Goal: Information Seeking & Learning: Check status

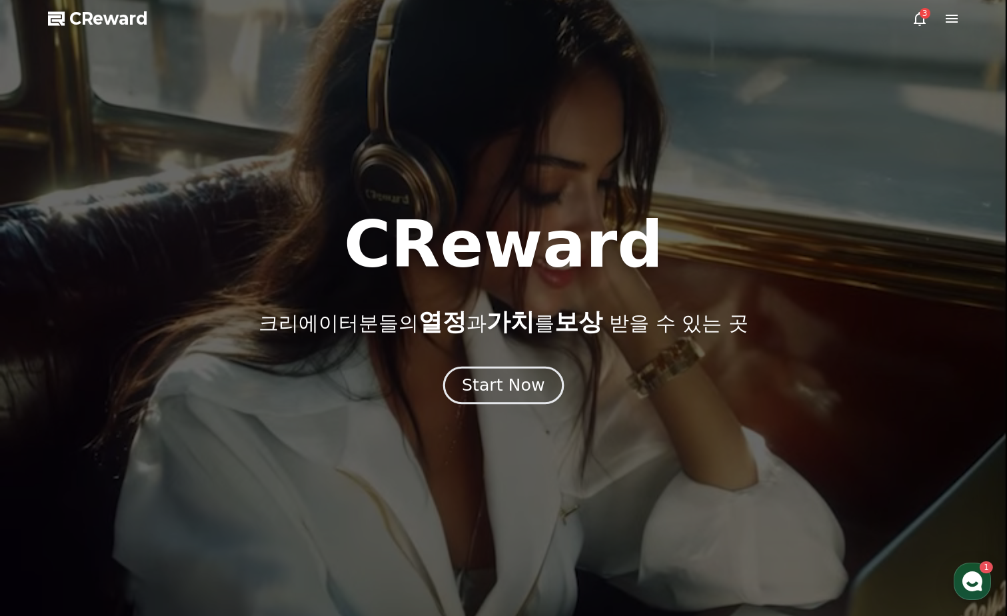
click at [486, 383] on div "Start Now" at bounding box center [503, 385] width 83 height 23
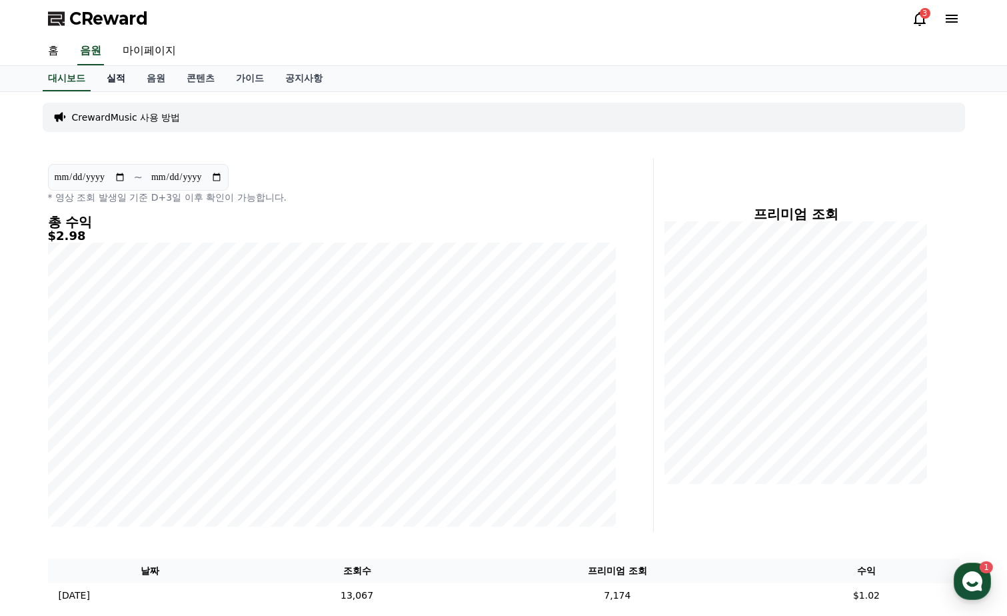
click at [117, 81] on link "실적" at bounding box center [116, 78] width 40 height 25
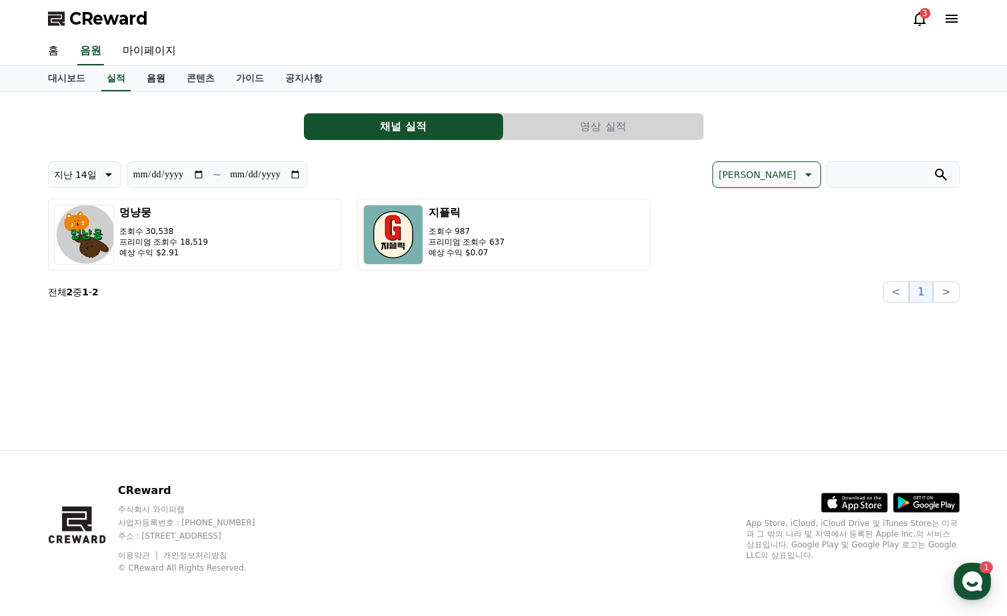
click at [155, 80] on link "음원" at bounding box center [156, 78] width 40 height 25
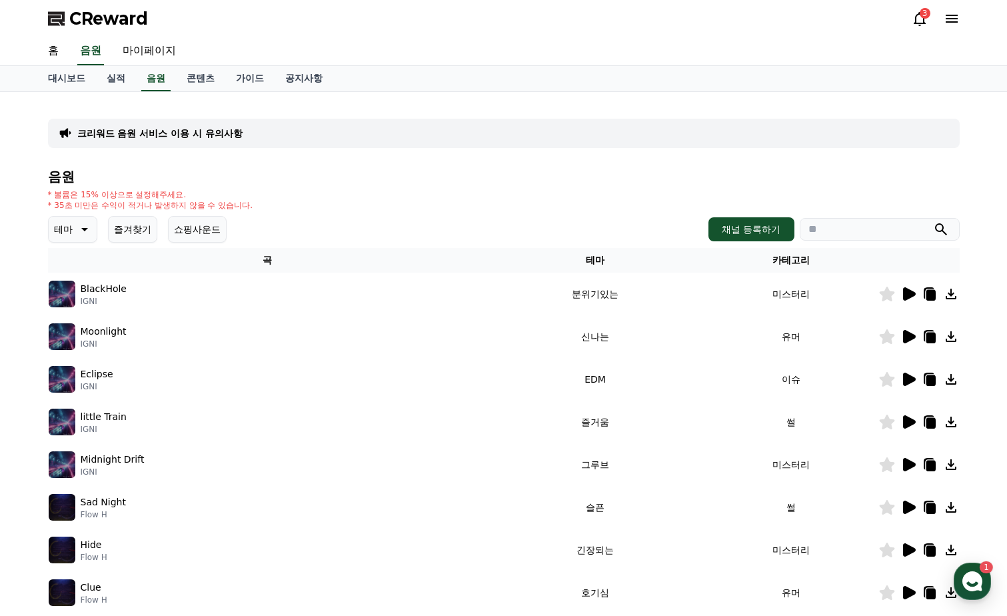
click at [127, 227] on button "즐겨찾기" at bounding box center [132, 229] width 49 height 27
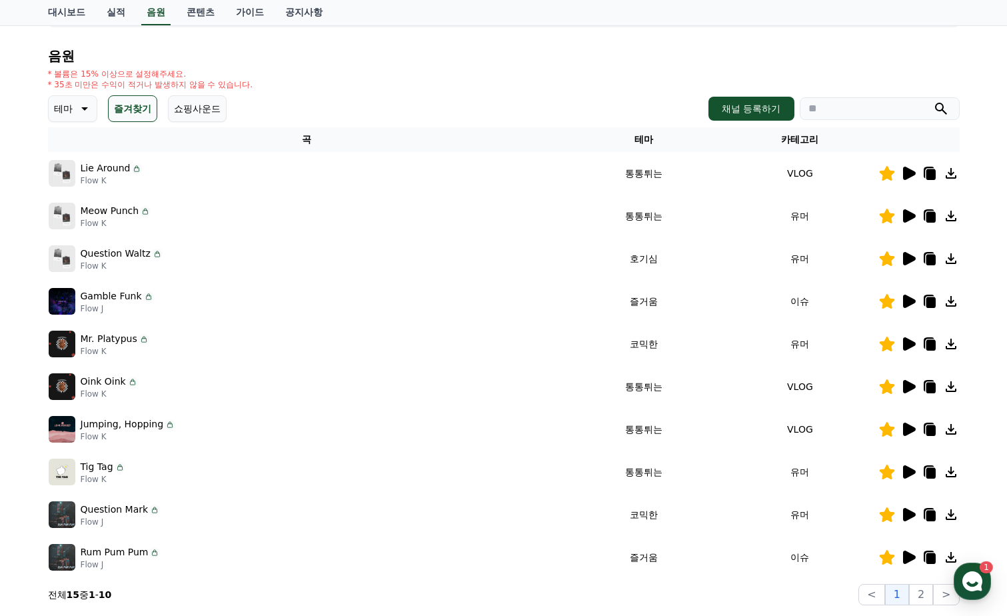
scroll to position [200, 0]
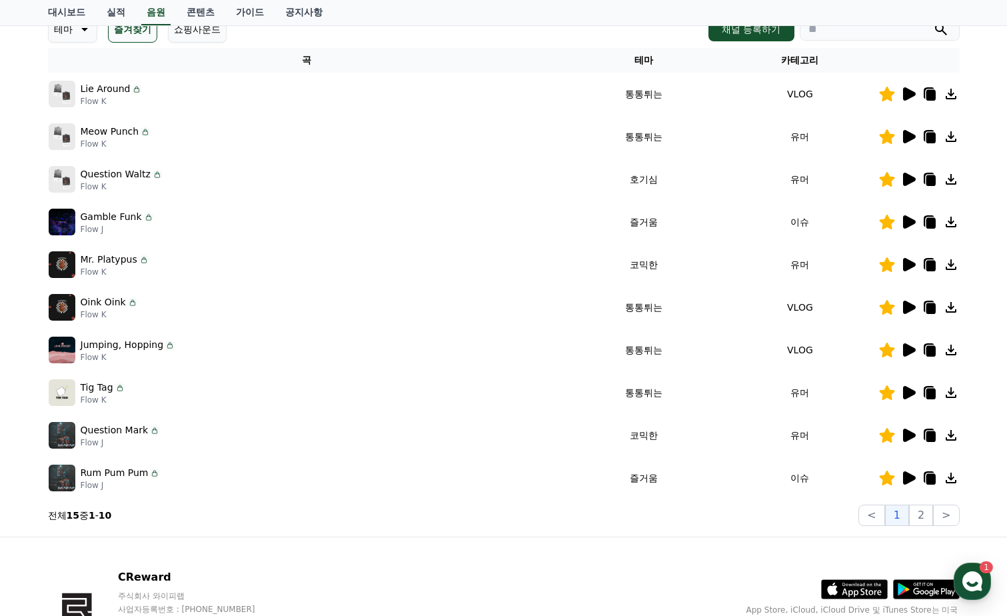
click at [908, 349] on icon at bounding box center [909, 349] width 13 height 13
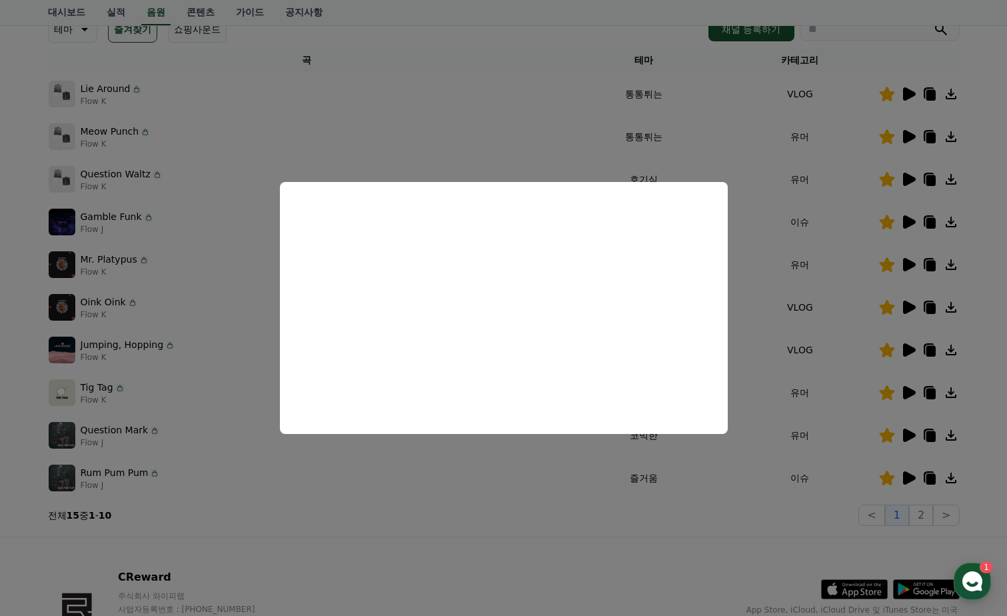
click at [906, 477] on button "close modal" at bounding box center [503, 308] width 1007 height 616
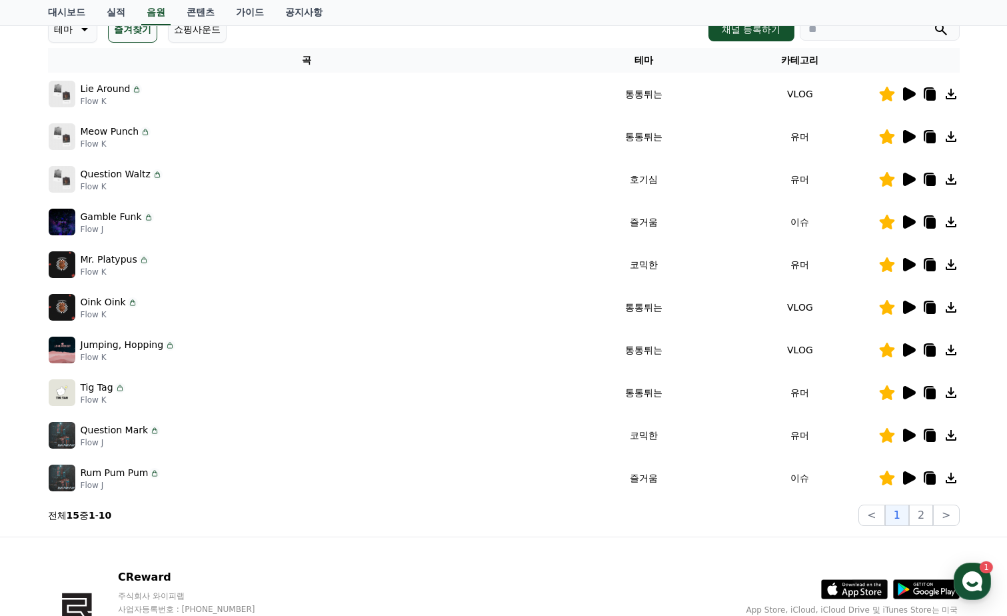
click at [902, 477] on icon at bounding box center [908, 478] width 16 height 16
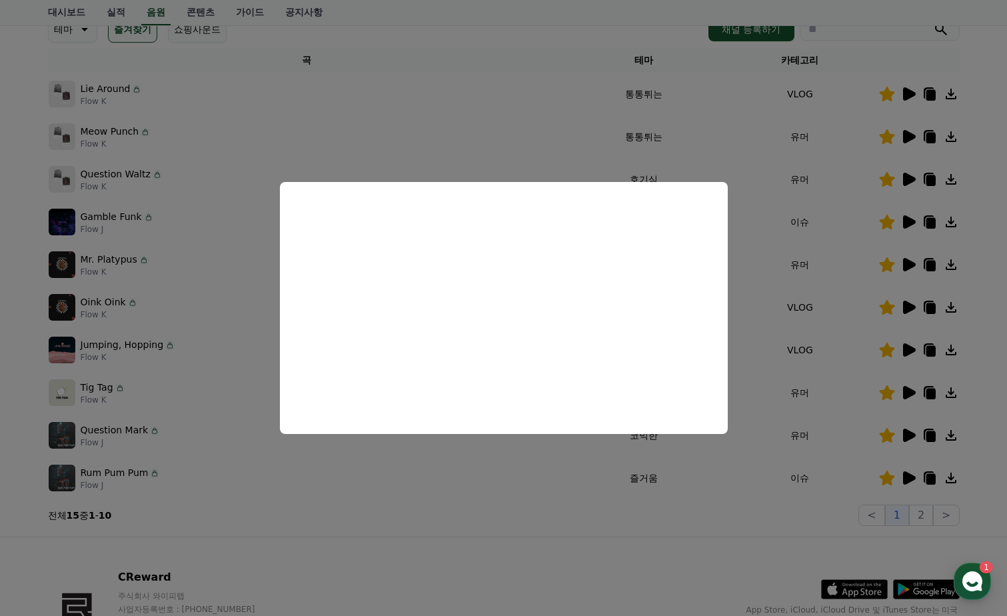
click at [947, 477] on button "close modal" at bounding box center [503, 308] width 1007 height 616
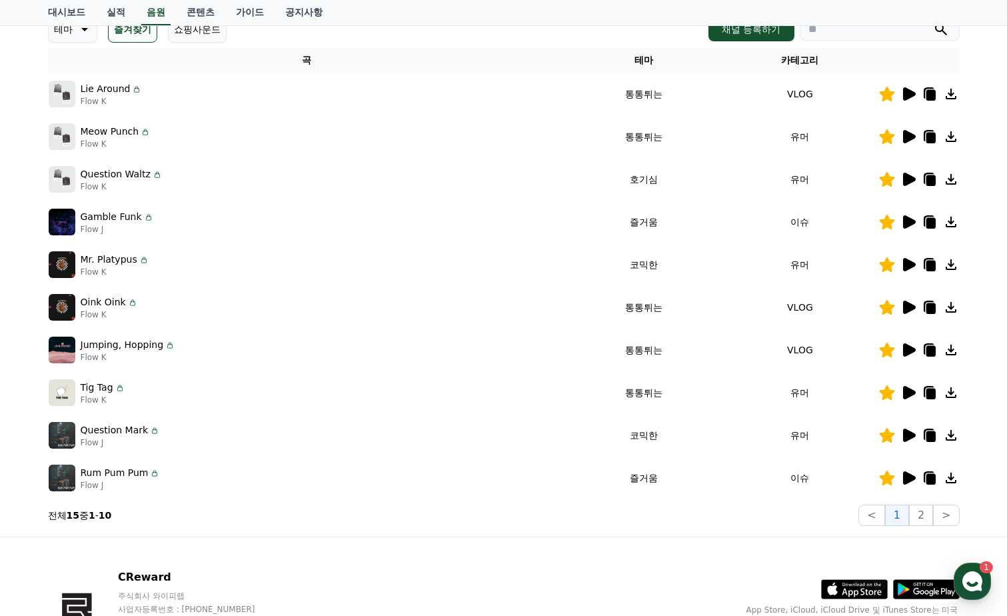
click at [928, 482] on icon at bounding box center [930, 479] width 9 height 11
click at [930, 473] on icon at bounding box center [930, 478] width 16 height 16
click at [912, 177] on icon at bounding box center [909, 179] width 13 height 13
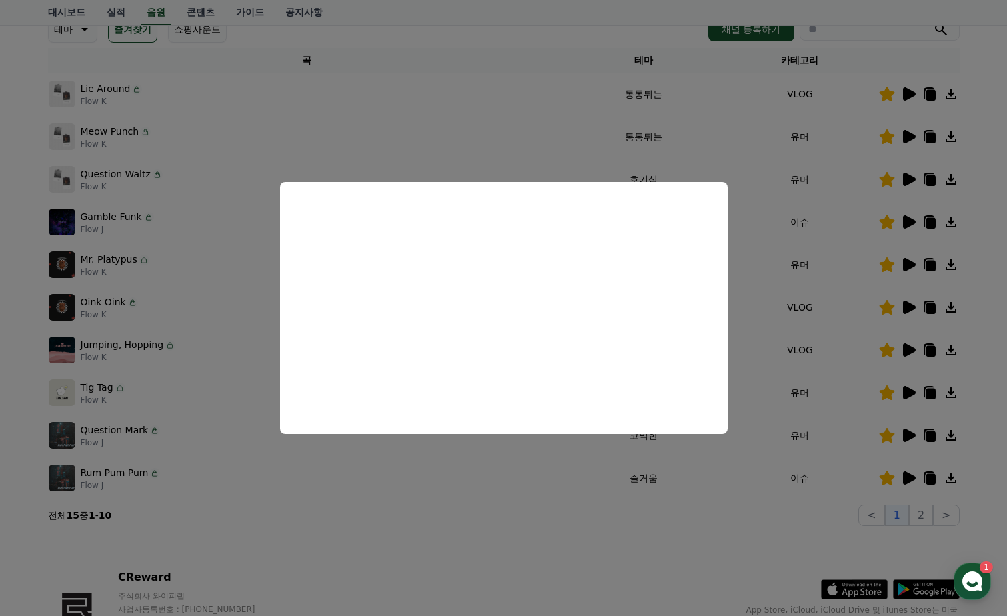
click at [301, 523] on button "close modal" at bounding box center [503, 308] width 1007 height 616
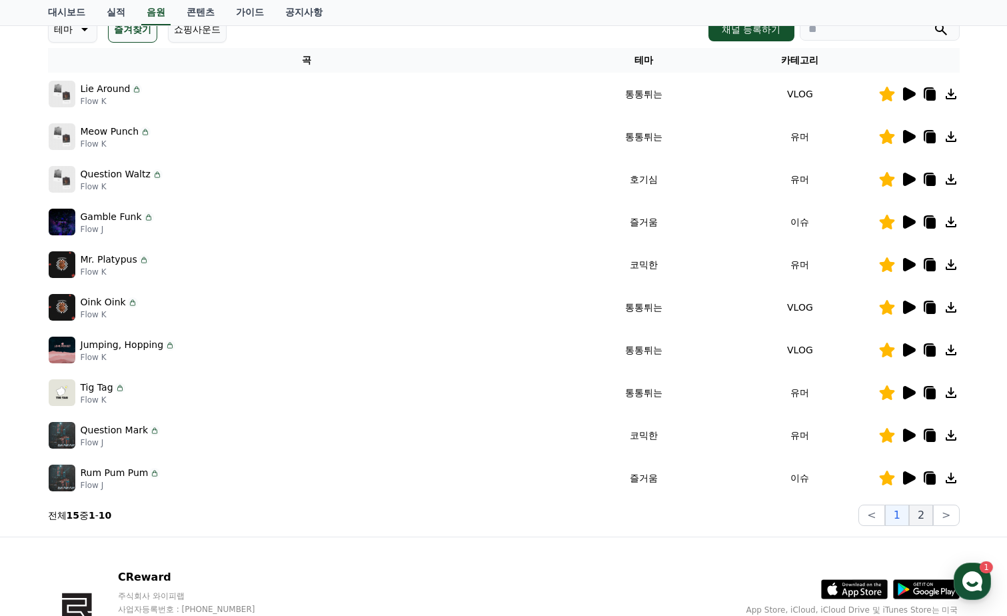
click at [918, 510] on button "2" at bounding box center [921, 515] width 24 height 21
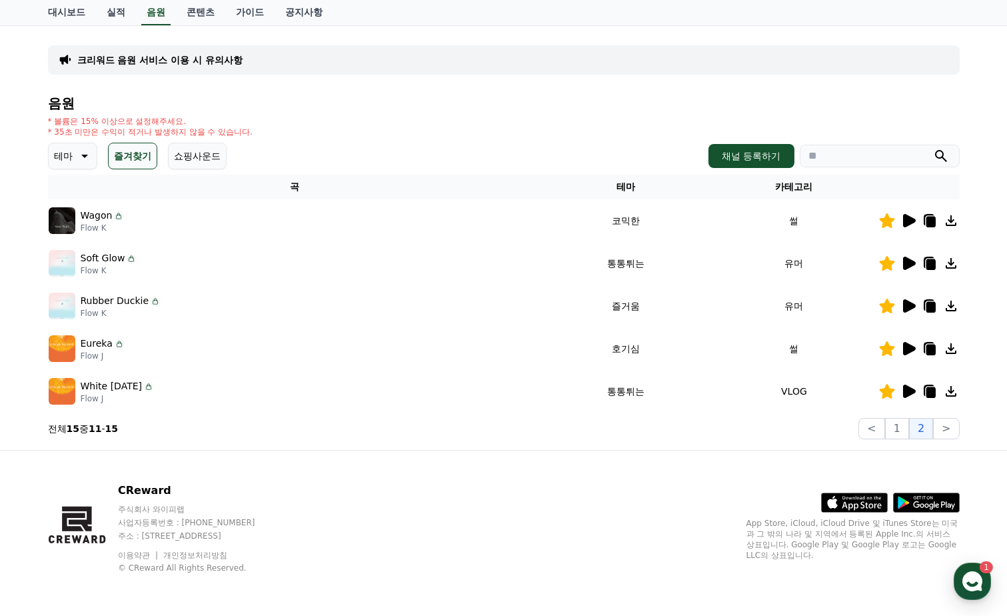
scroll to position [73, 0]
click at [902, 263] on icon at bounding box center [908, 263] width 16 height 16
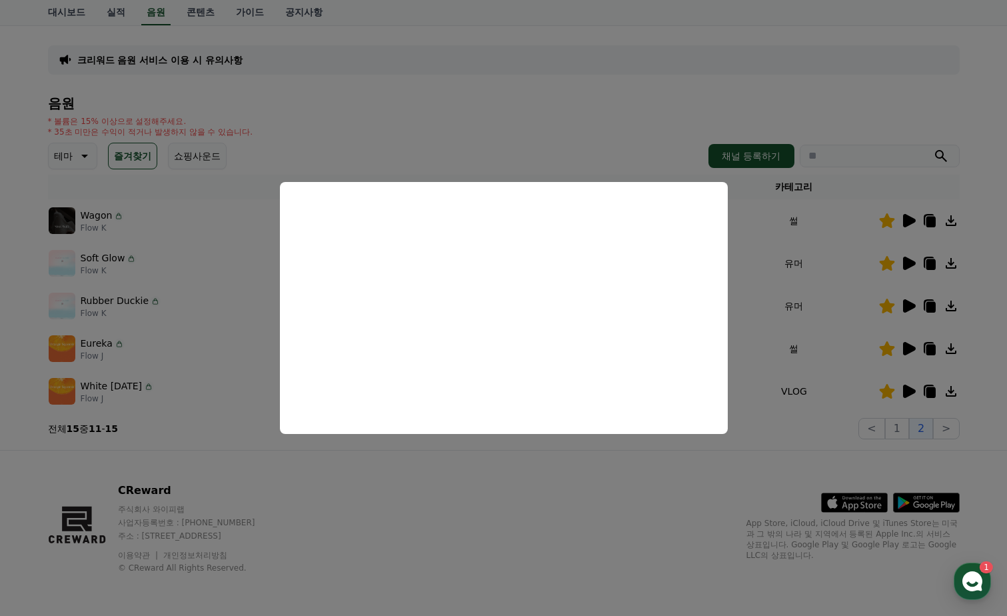
click at [907, 305] on button "close modal" at bounding box center [503, 308] width 1007 height 616
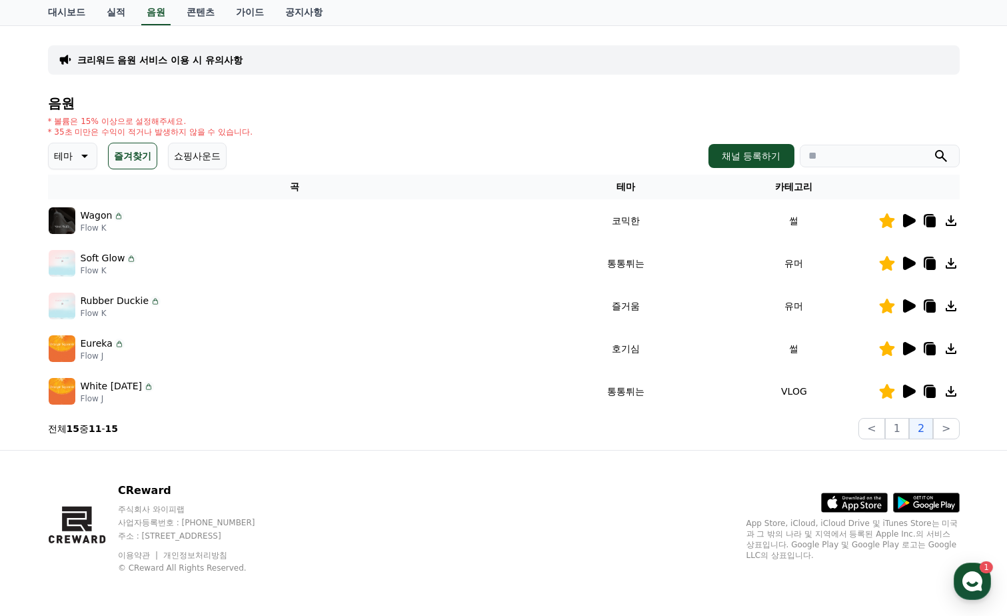
click at [344, 446] on div "크리워드 음원 서비스 이용 시 유의사항 음원 * 볼륨은 15% 이상으로 설정해주세요. * 35초 미만은 수익이 적거나 발생하지 않을 수 있습니…" at bounding box center [503, 234] width 933 height 431
click at [907, 395] on icon at bounding box center [909, 391] width 13 height 13
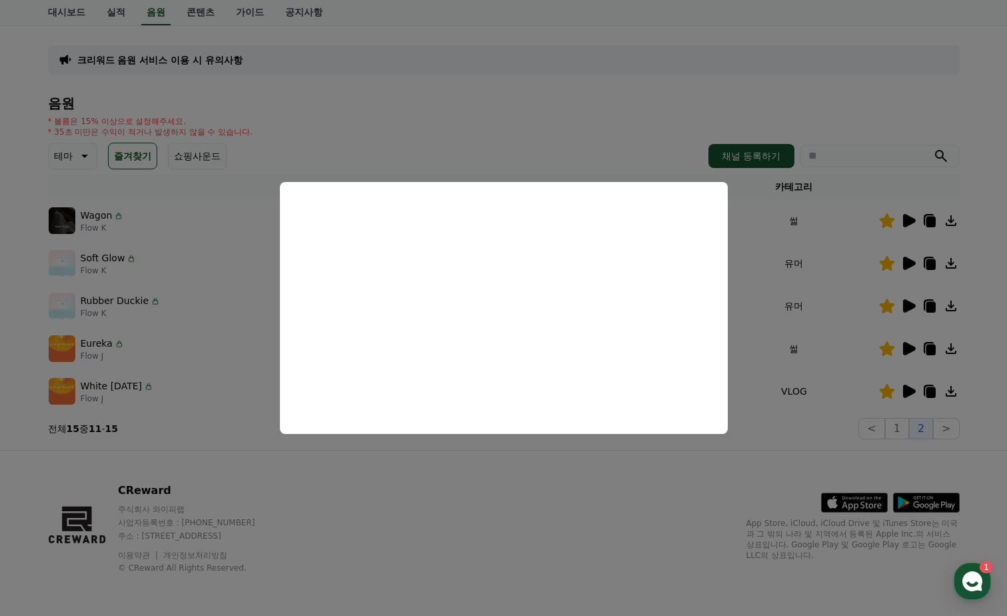
click at [912, 346] on button "close modal" at bounding box center [503, 308] width 1007 height 616
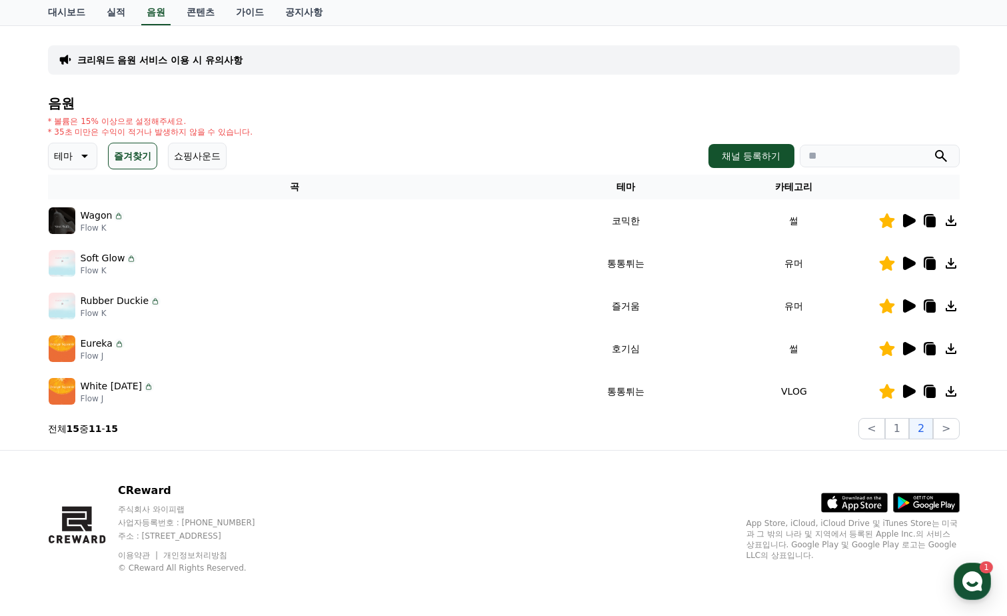
click at [911, 346] on icon at bounding box center [909, 348] width 13 height 13
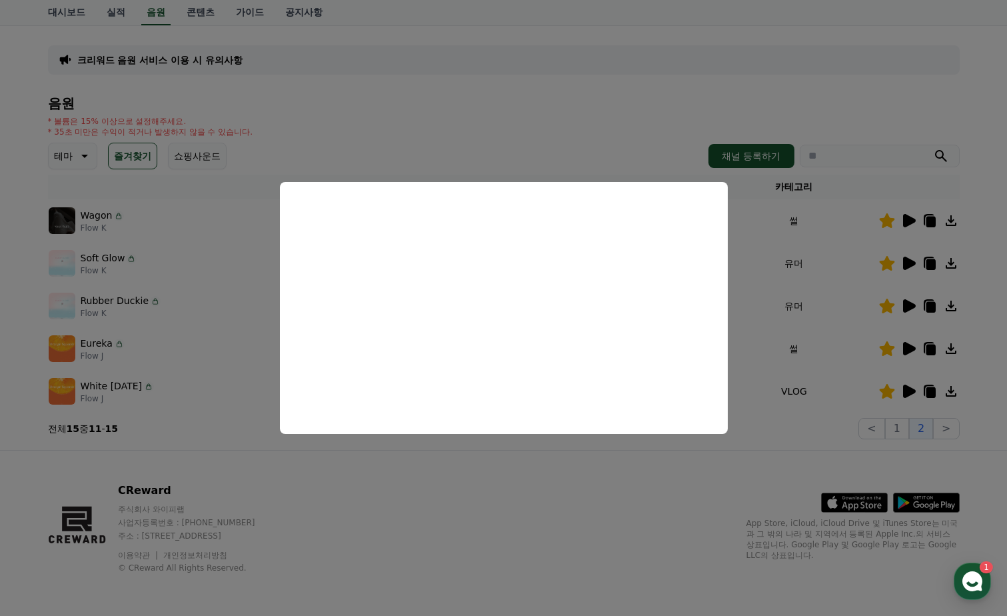
click at [909, 222] on button "close modal" at bounding box center [503, 308] width 1007 height 616
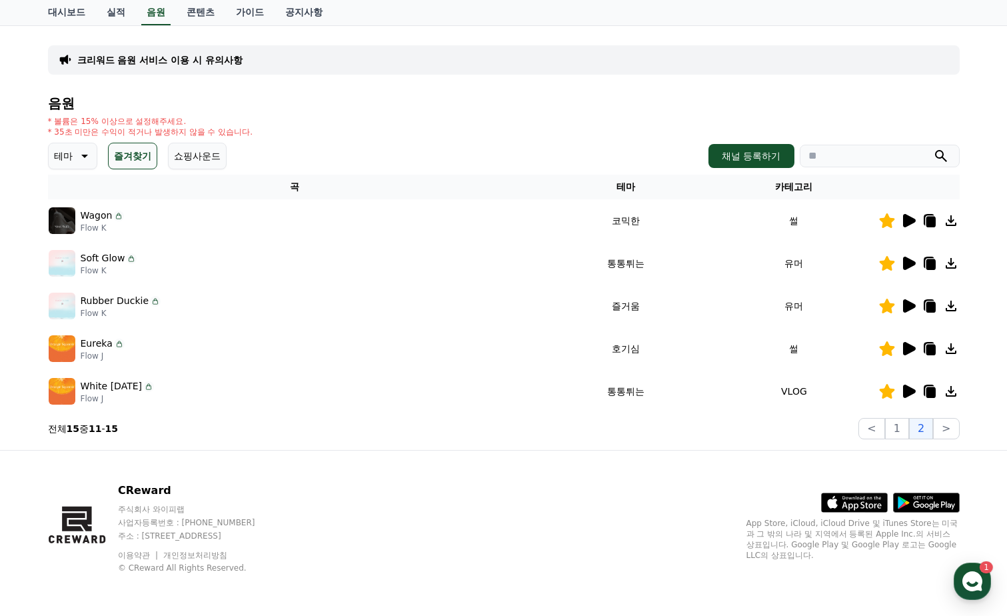
click at [906, 219] on icon at bounding box center [909, 220] width 13 height 13
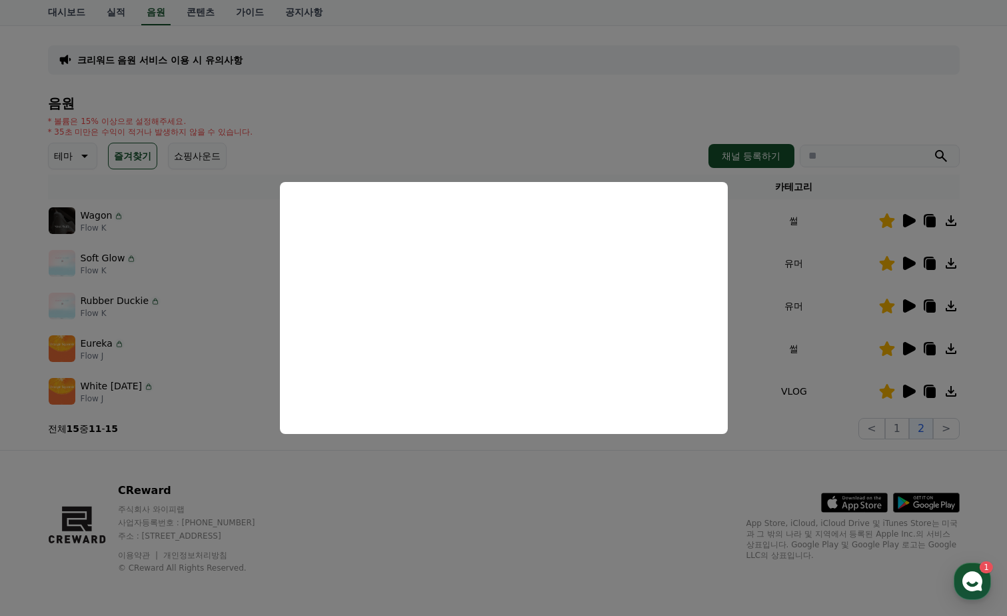
click at [910, 261] on button "close modal" at bounding box center [503, 308] width 1007 height 616
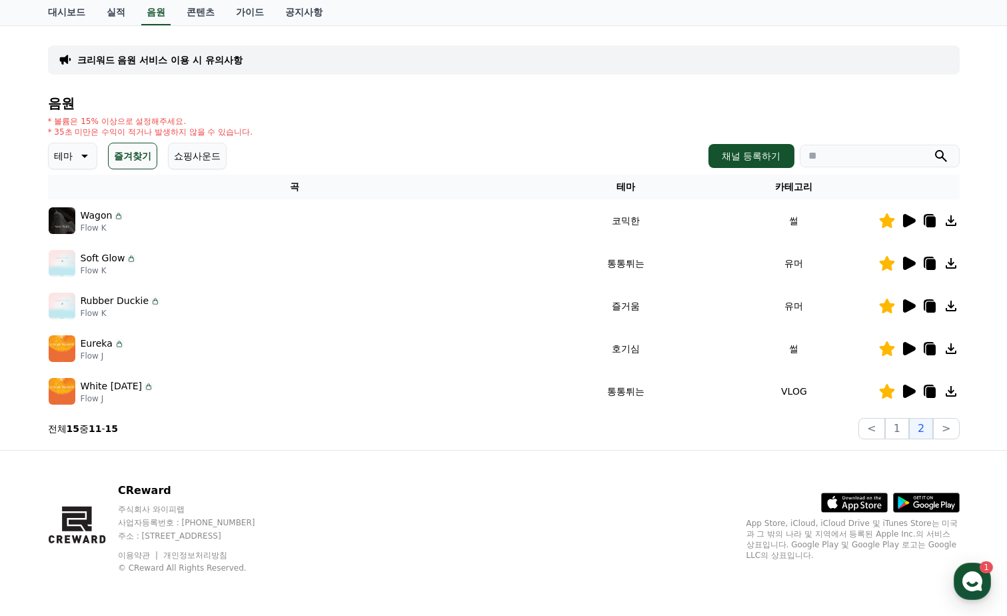
click at [906, 267] on icon at bounding box center [909, 263] width 13 height 13
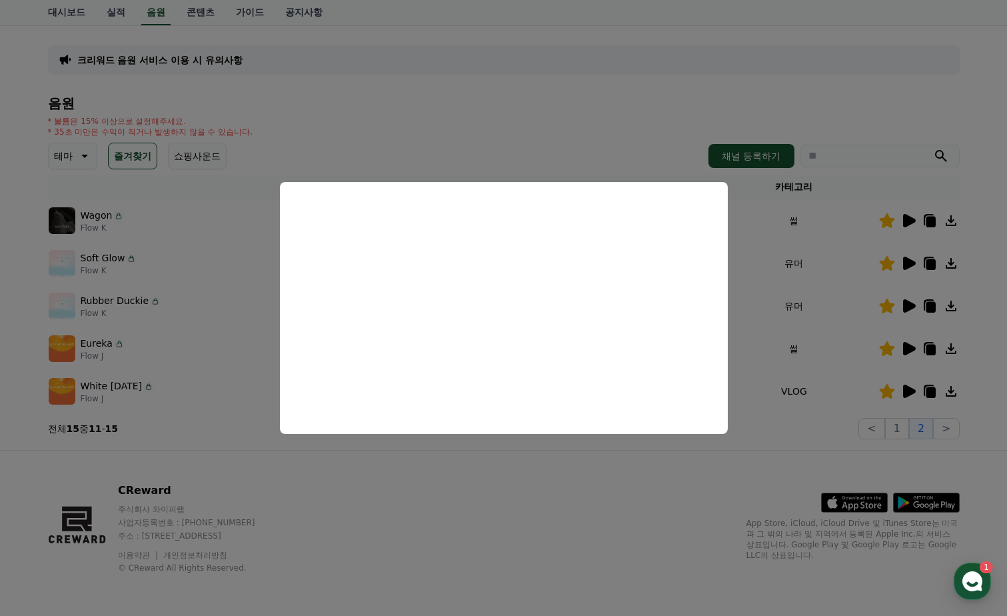
click at [905, 302] on button "close modal" at bounding box center [503, 308] width 1007 height 616
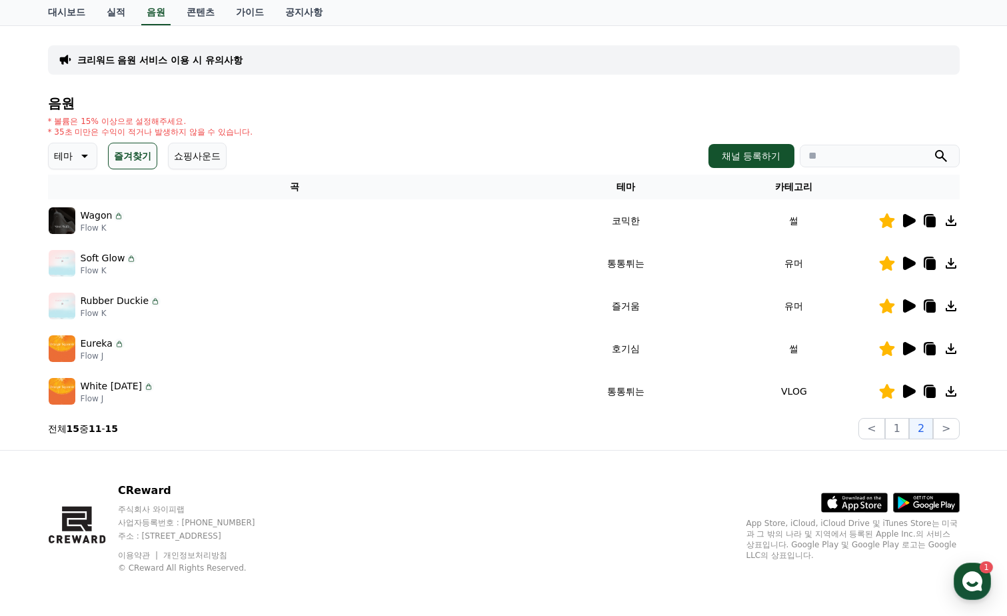
click at [901, 303] on icon at bounding box center [908, 306] width 16 height 16
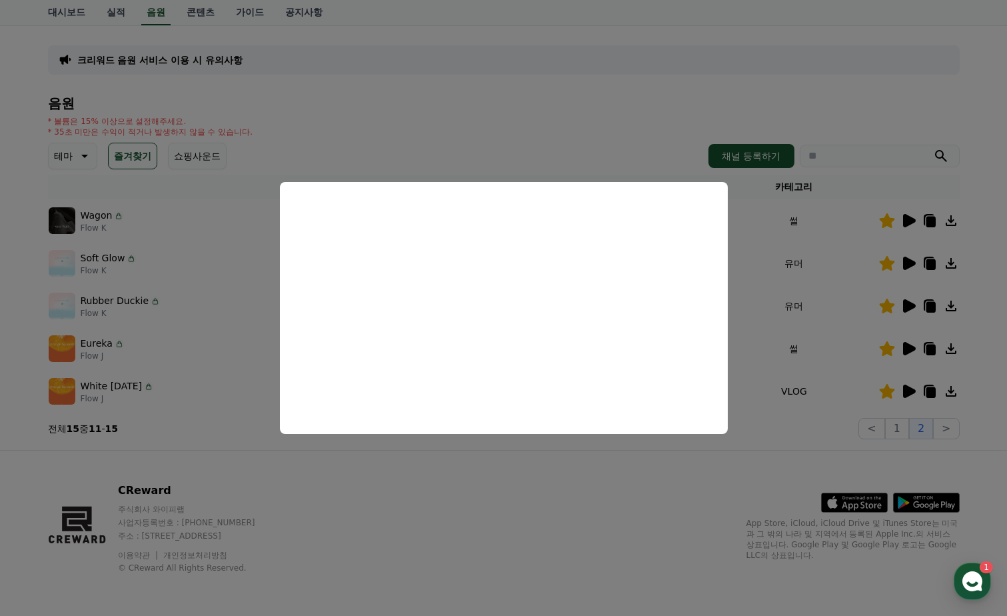
click at [896, 426] on button "close modal" at bounding box center [503, 308] width 1007 height 616
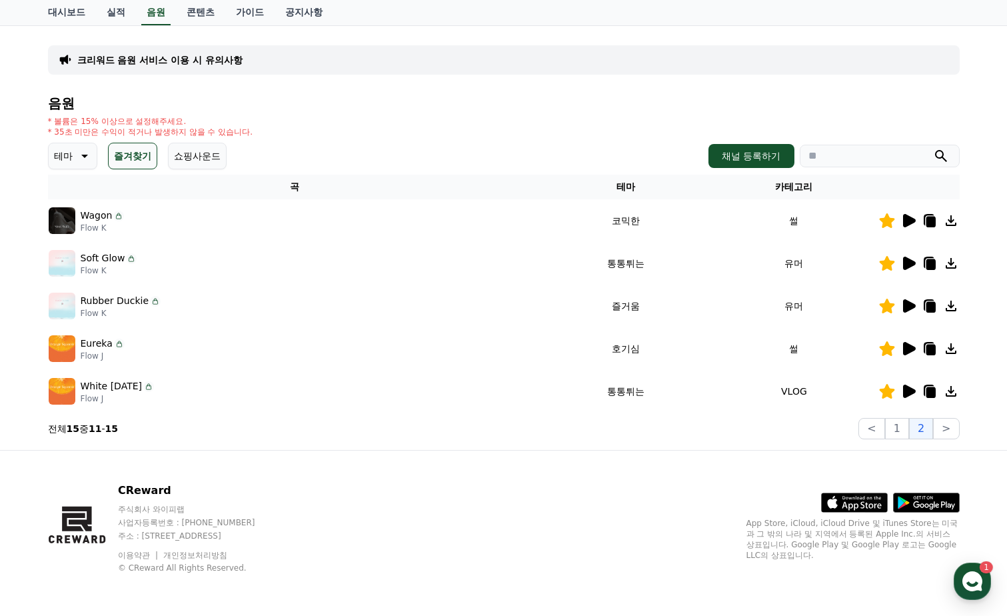
click at [77, 154] on icon at bounding box center [83, 156] width 16 height 16
click at [148, 151] on button "즐겨찾기" at bounding box center [132, 156] width 49 height 27
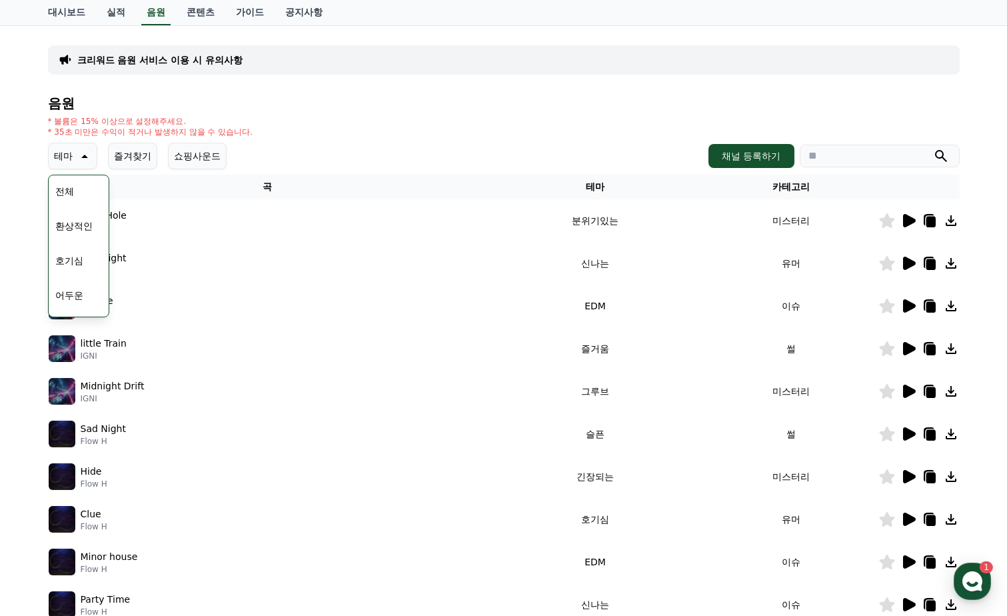
click at [77, 156] on icon at bounding box center [83, 156] width 16 height 16
click at [81, 162] on icon at bounding box center [83, 156] width 16 height 16
click at [72, 191] on button "즐거움" at bounding box center [69, 190] width 39 height 29
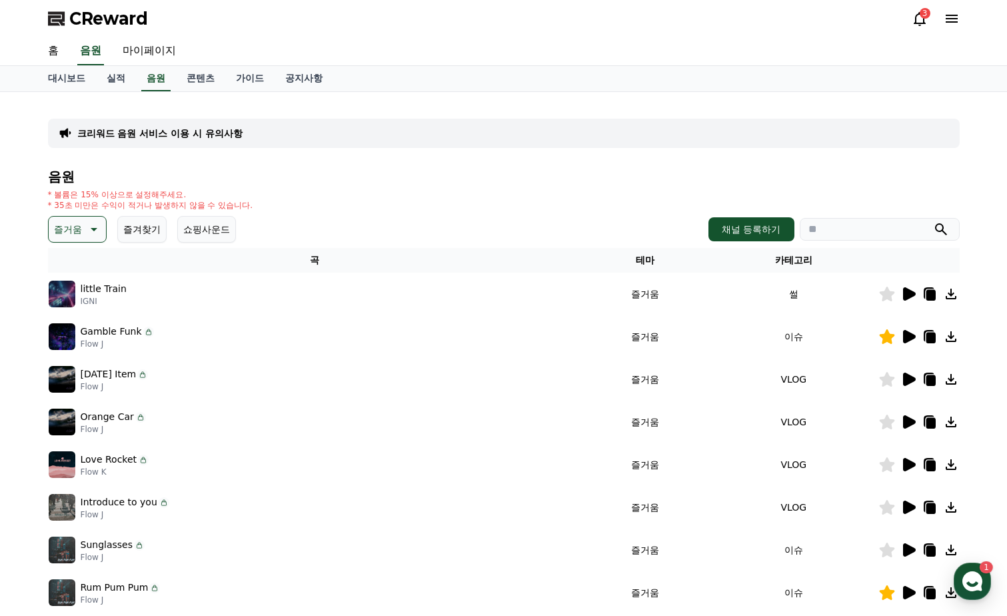
click at [907, 299] on icon at bounding box center [909, 293] width 13 height 13
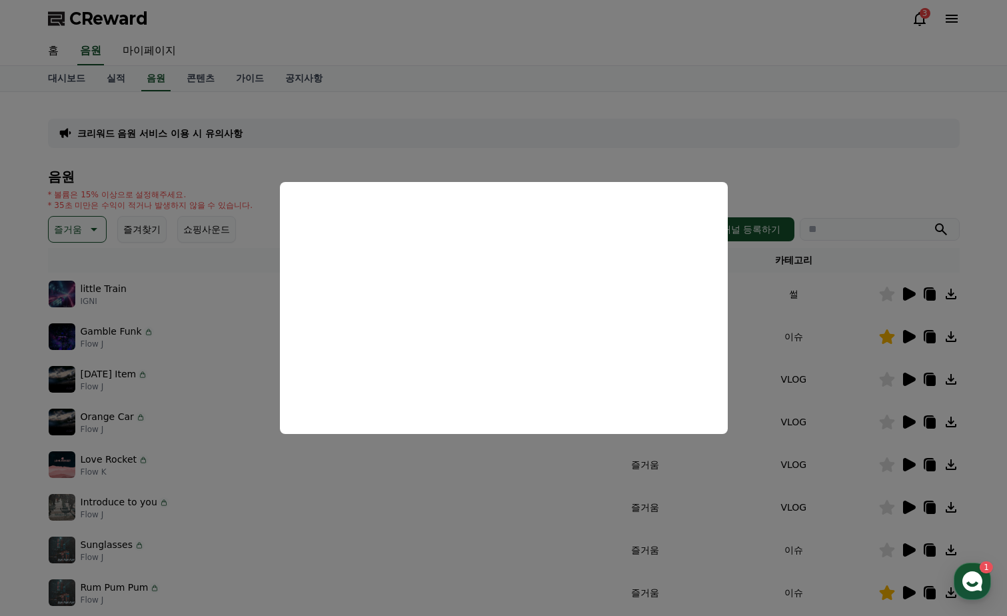
click at [882, 291] on button "close modal" at bounding box center [503, 308] width 1007 height 616
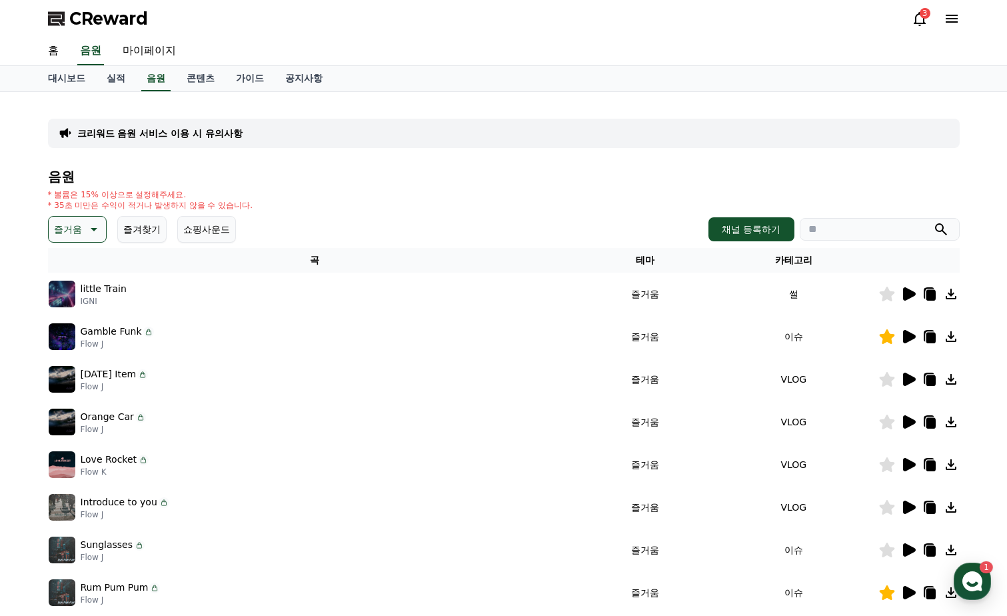
click at [926, 292] on icon at bounding box center [930, 295] width 9 height 11
click at [437, 183] on h4 "음원" at bounding box center [504, 176] width 912 height 15
click at [912, 380] on icon at bounding box center [909, 379] width 13 height 13
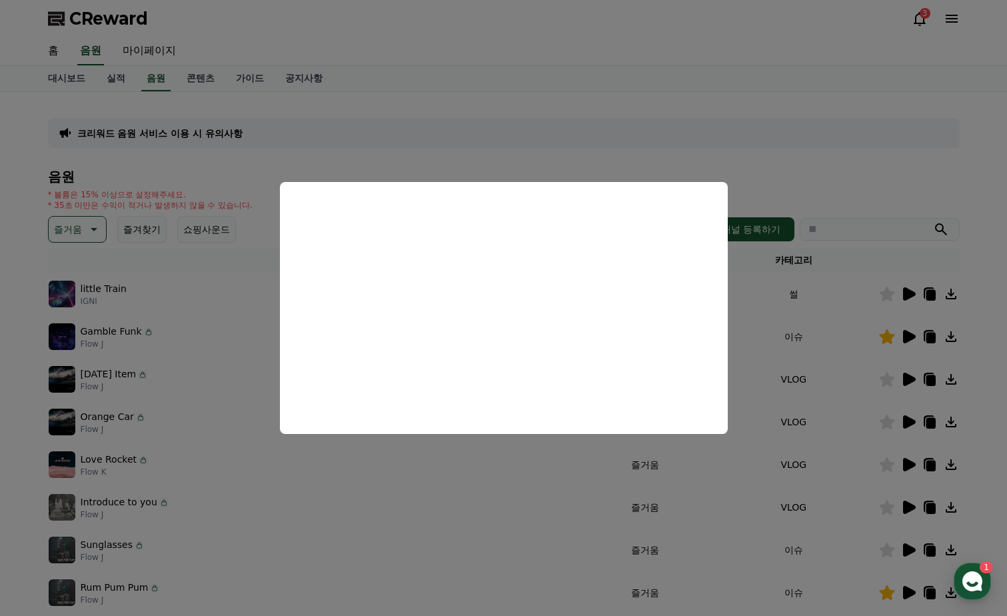
click at [906, 421] on button "close modal" at bounding box center [503, 308] width 1007 height 616
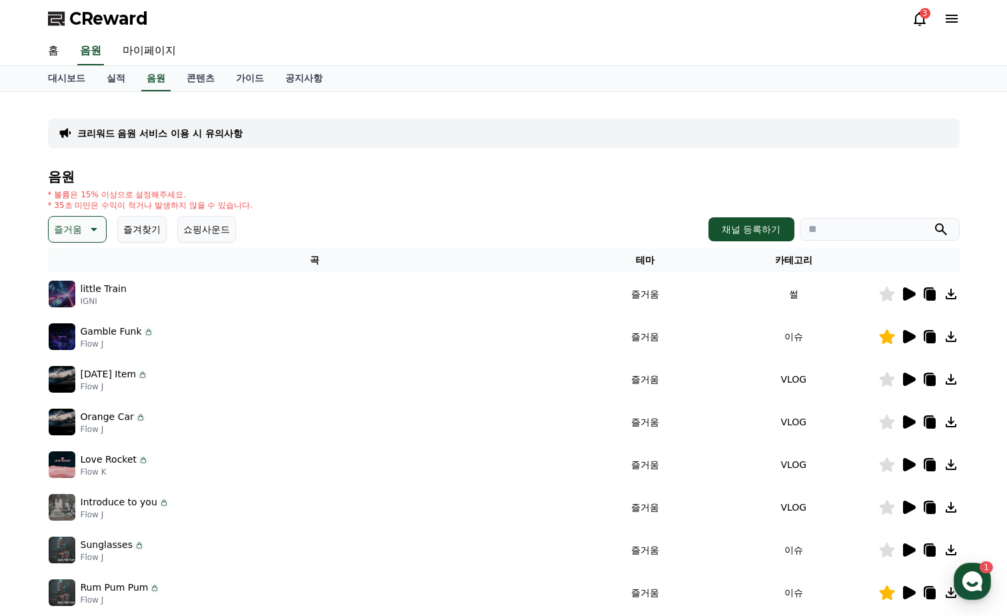
click at [902, 419] on icon at bounding box center [908, 422] width 16 height 16
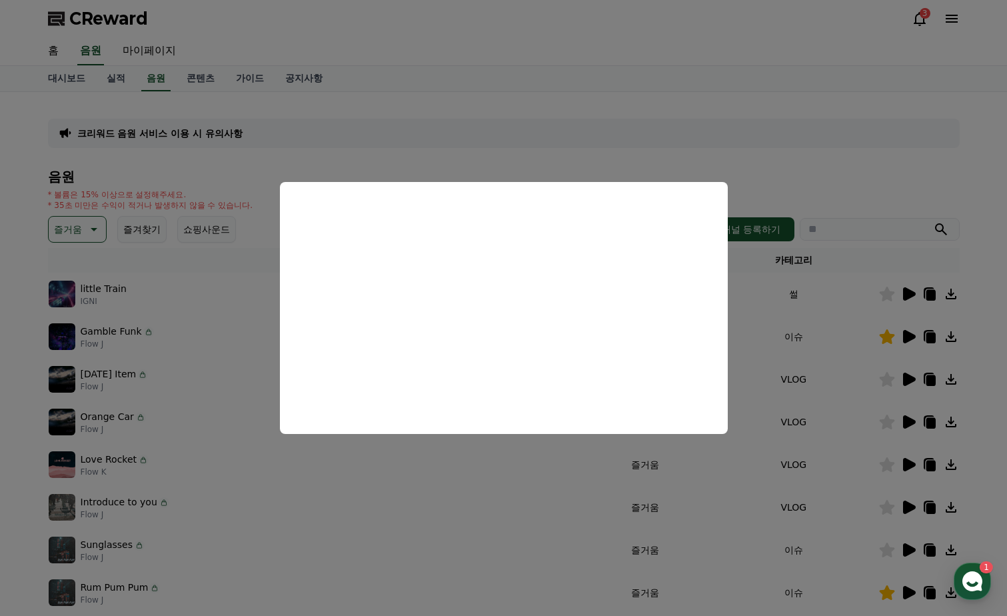
click at [907, 545] on button "close modal" at bounding box center [503, 308] width 1007 height 616
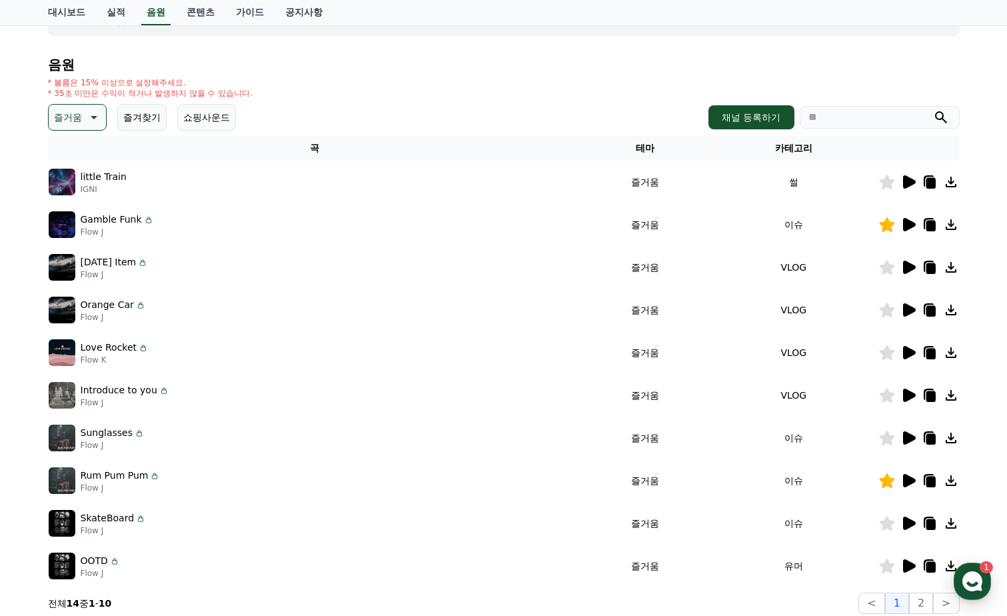
scroll to position [133, 0]
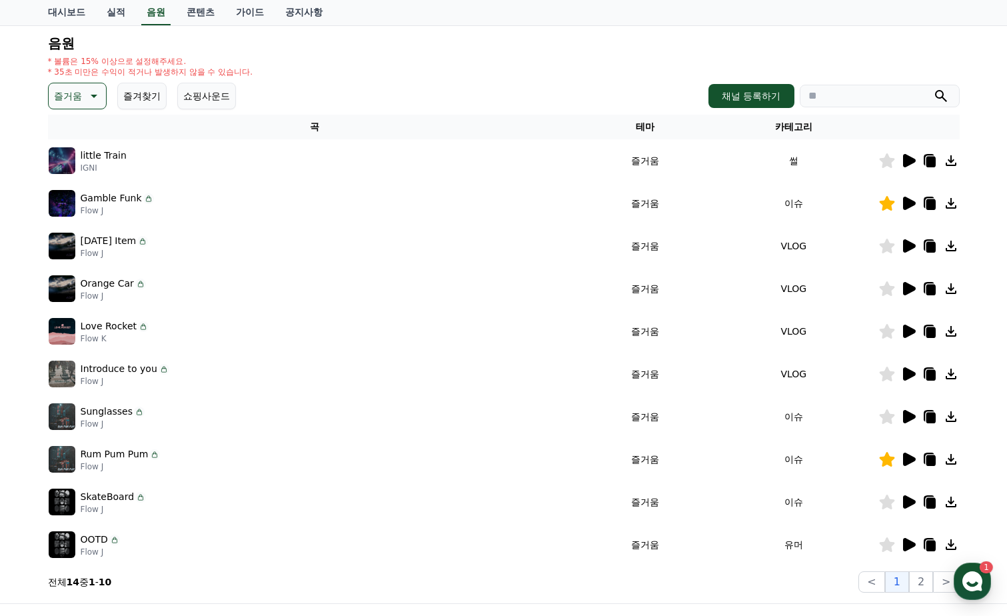
click at [904, 413] on icon at bounding box center [909, 416] width 13 height 13
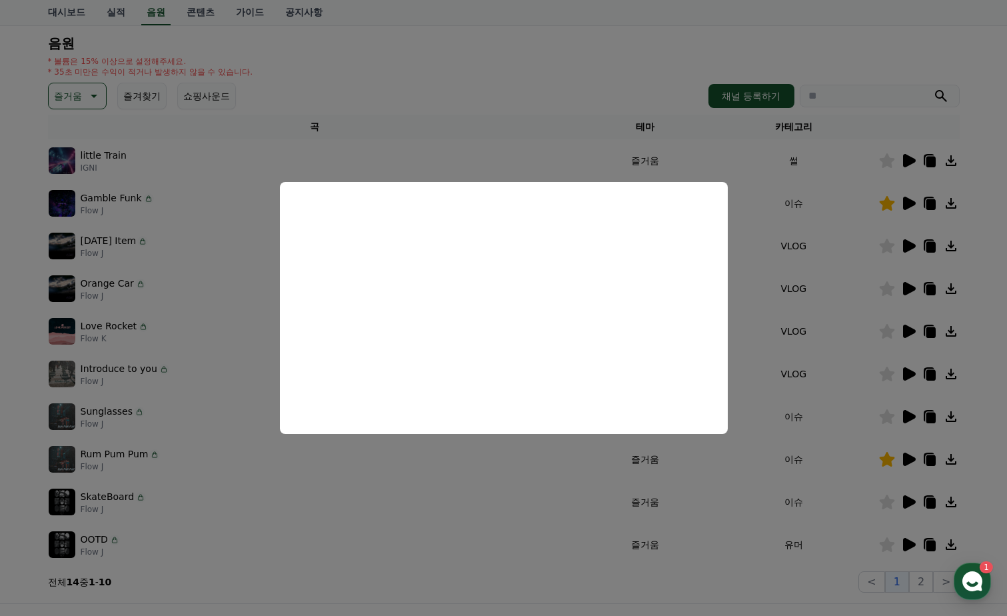
click at [925, 418] on button "close modal" at bounding box center [503, 308] width 1007 height 616
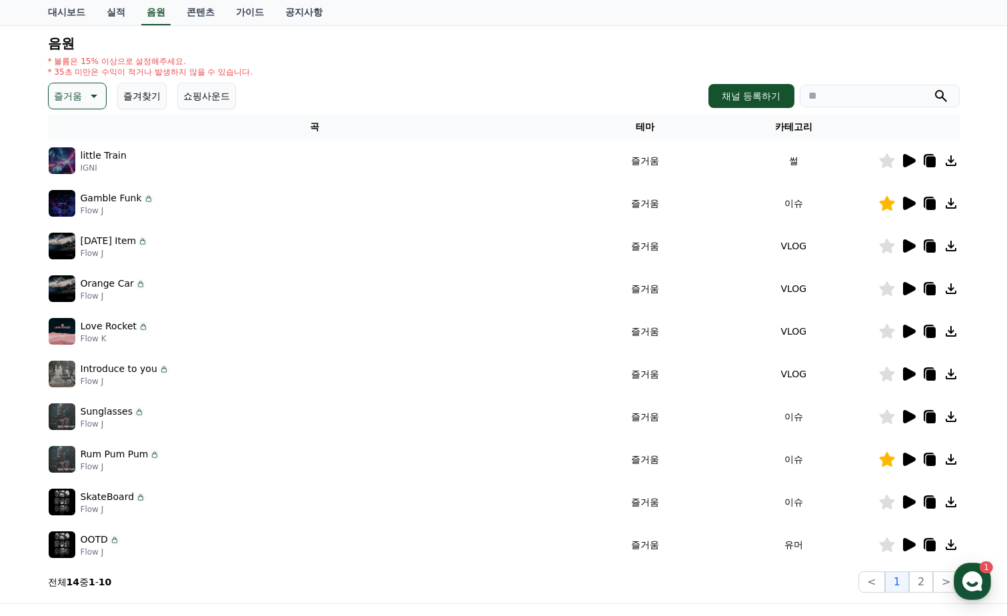
click at [888, 415] on icon at bounding box center [886, 416] width 15 height 15
click at [487, 183] on td "Gamble Funk Flow J" at bounding box center [314, 203] width 533 height 43
click at [930, 417] on icon at bounding box center [930, 418] width 9 height 11
click at [17, 59] on div "크리워드 음원 서비스 이용 시 유의사항 음원 * 볼륨은 15% 이상으로 설정해주세요. * 35초 미만은 수익이 적거나 발생하지 않을 수 있습니…" at bounding box center [503, 281] width 1007 height 644
click at [62, 16] on link "대시보드" at bounding box center [66, 12] width 59 height 25
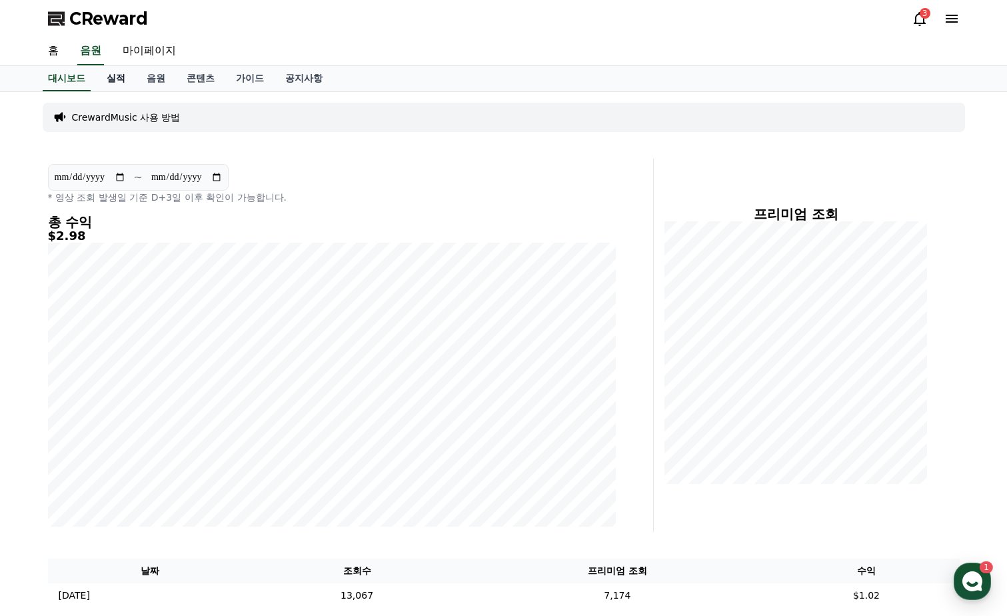
click at [109, 76] on link "실적" at bounding box center [116, 78] width 40 height 25
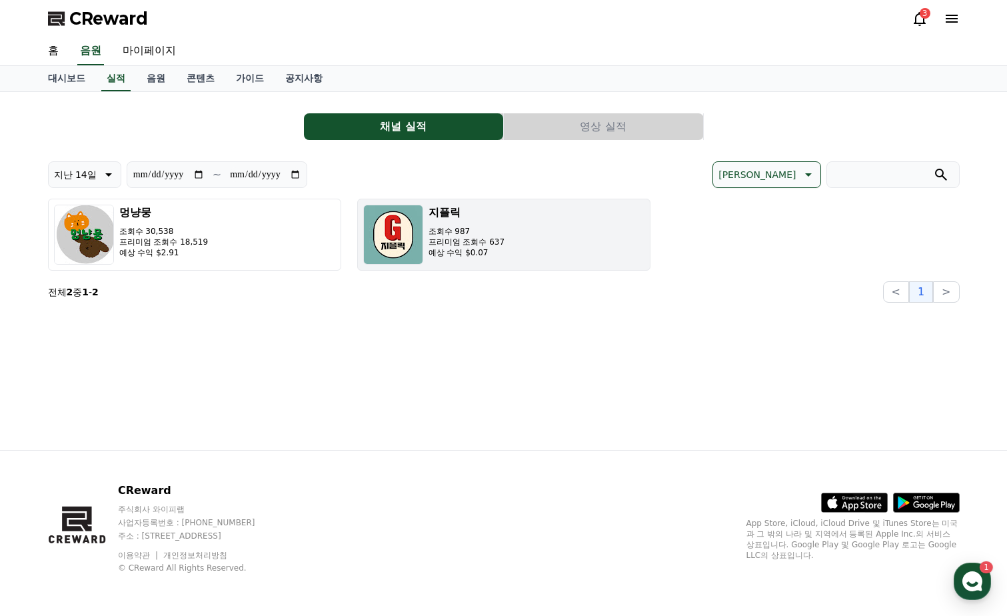
click at [437, 245] on p "프리미엄 조회수 637" at bounding box center [467, 242] width 77 height 11
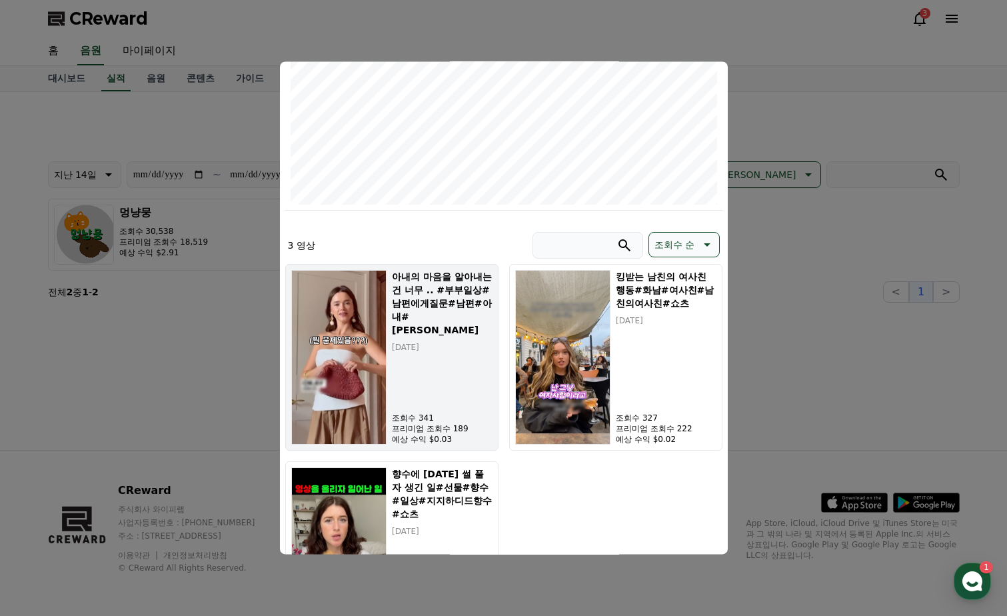
scroll to position [365, 0]
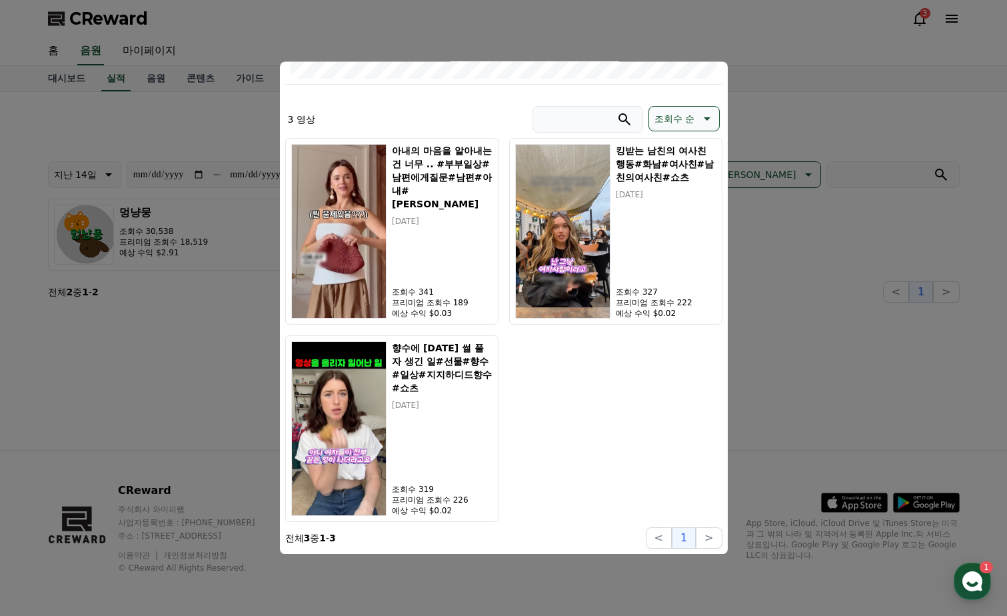
click at [199, 405] on button "close modal" at bounding box center [503, 308] width 1007 height 616
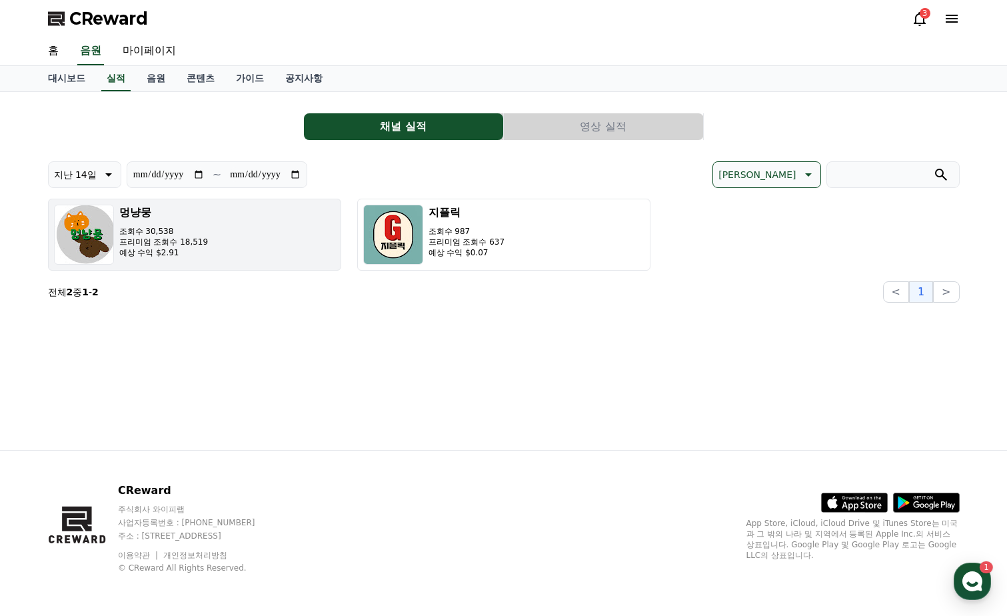
click at [200, 229] on p "조회수 30,538" at bounding box center [163, 231] width 89 height 11
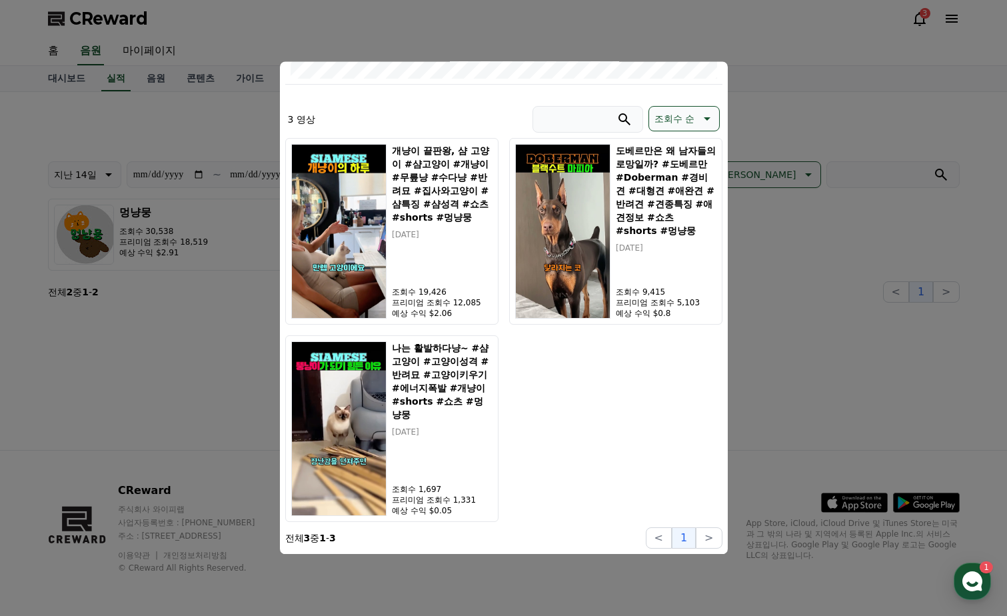
click at [83, 370] on button "close modal" at bounding box center [503, 308] width 1007 height 616
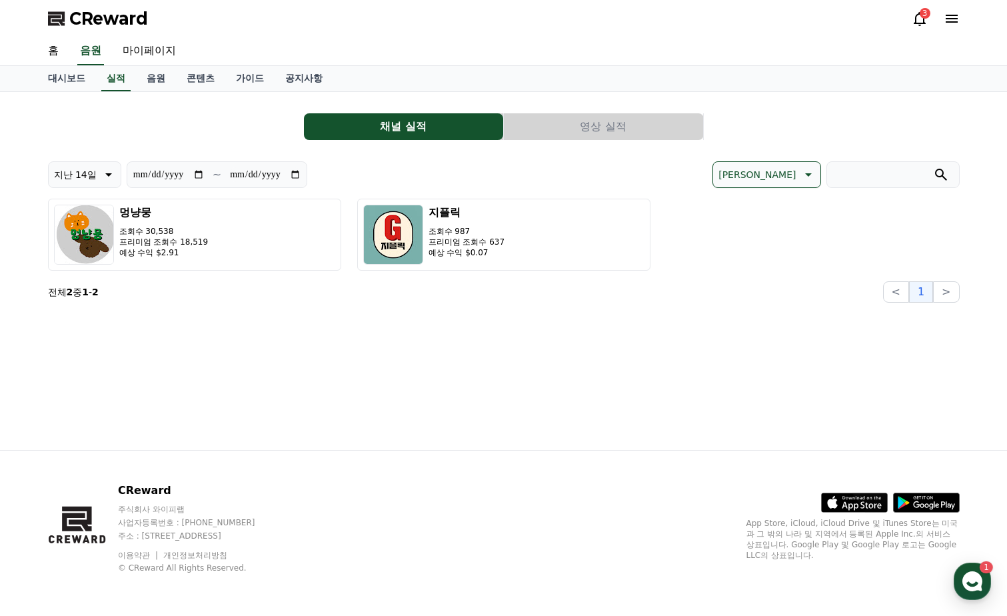
click at [732, 311] on div "**********" at bounding box center [503, 271] width 933 height 358
click at [604, 127] on button "영상 실적" at bounding box center [603, 126] width 199 height 27
